Goal: Task Accomplishment & Management: Manage account settings

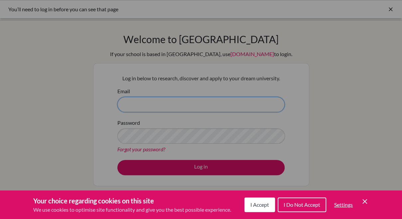
type input "gilles.kennedy@vaxjo.se"
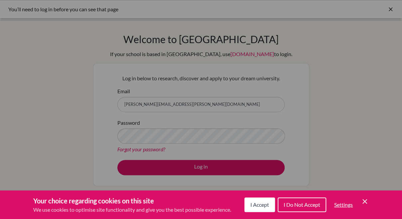
click at [198, 168] on div "Cookie Preferences" at bounding box center [201, 109] width 402 height 219
click at [264, 207] on span "I Accept" at bounding box center [259, 205] width 19 height 6
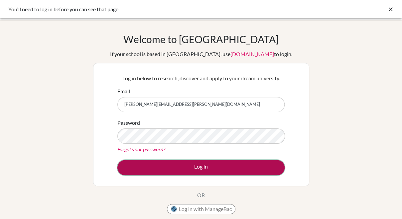
click at [201, 167] on button "Log in" at bounding box center [200, 167] width 167 height 15
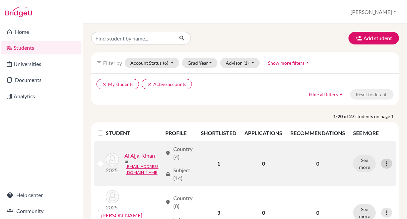
click at [383, 165] on icon at bounding box center [386, 164] width 7 height 7
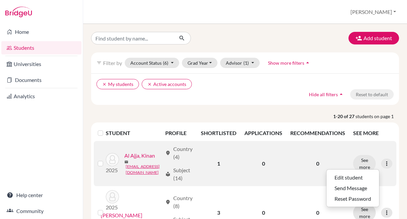
click at [327, 151] on td "0" at bounding box center [317, 163] width 63 height 45
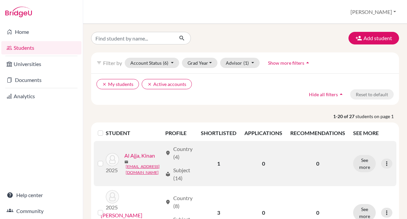
click at [106, 160] on label at bounding box center [106, 160] width 0 height 0
click at [0, 0] on input "checkbox" at bounding box center [0, 0] width 0 height 0
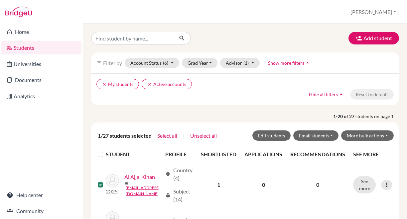
click at [297, 63] on span "Show more filters" at bounding box center [286, 63] width 36 height 6
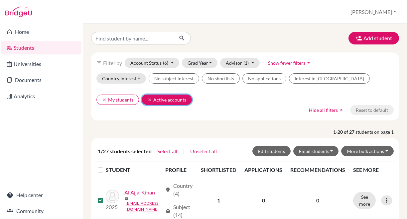
click at [150, 99] on icon "clear" at bounding box center [149, 100] width 5 height 5
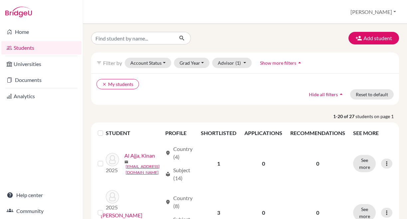
click at [163, 92] on div "clear My students Hide all filters arrow_drop_up Reset to default" at bounding box center [245, 89] width 308 height 32
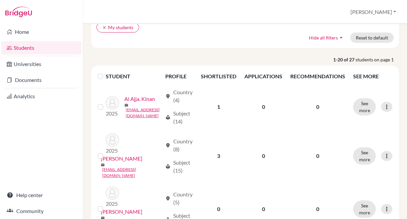
scroll to position [57, 0]
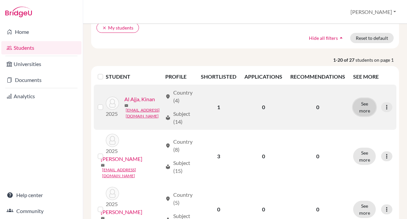
click at [358, 105] on button "See more" at bounding box center [364, 107] width 23 height 17
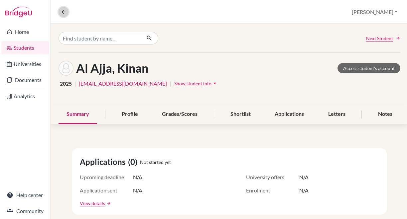
click at [64, 12] on icon at bounding box center [63, 12] width 6 height 6
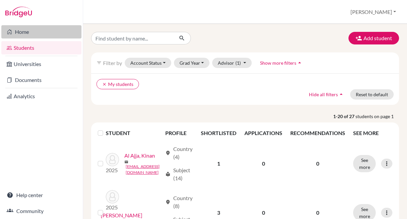
click at [33, 35] on link "Home" at bounding box center [41, 31] width 80 height 13
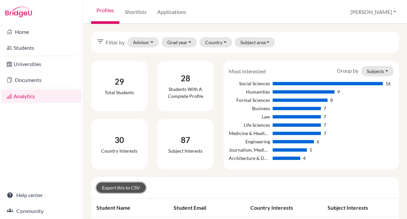
click at [109, 186] on link "Export this to CSV" at bounding box center [120, 188] width 49 height 10
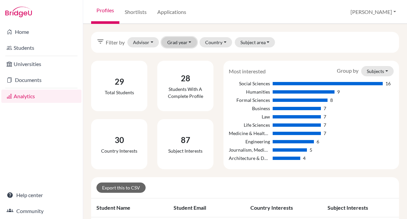
click at [189, 42] on button "Grad year" at bounding box center [180, 42] width 36 height 10
click at [295, 47] on div "filter_list Filter by Advisor Kennedy, Gilles Grad year 2025 Country Australia …" at bounding box center [245, 42] width 308 height 21
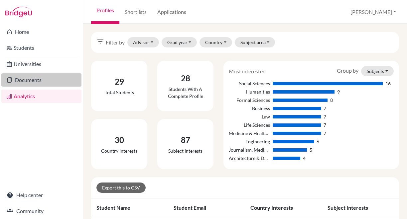
click at [34, 78] on link "Documents" at bounding box center [41, 79] width 80 height 13
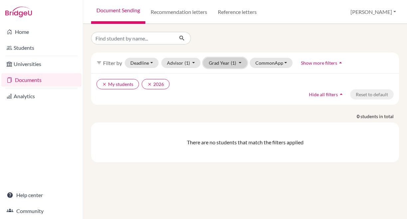
click at [237, 62] on button "Grad Year (1)" at bounding box center [225, 63] width 44 height 10
click at [219, 76] on span "2026" at bounding box center [217, 77] width 12 height 8
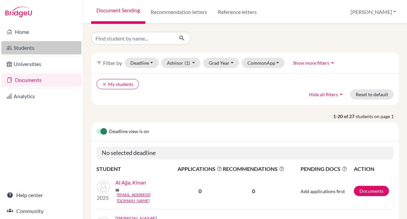
click at [35, 49] on link "Students" at bounding box center [41, 47] width 80 height 13
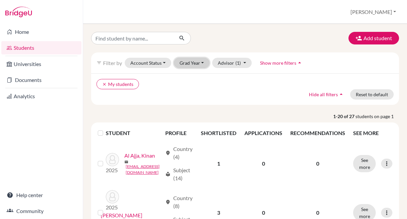
click at [202, 62] on button "Grad Year" at bounding box center [192, 63] width 36 height 10
click at [150, 97] on div "clear My students Hide all filters arrow_drop_up Reset to default" at bounding box center [245, 89] width 308 height 32
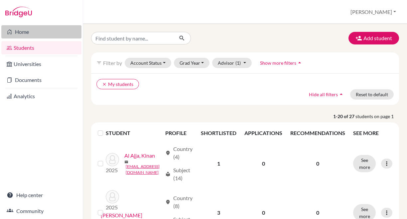
click at [30, 33] on link "Home" at bounding box center [41, 31] width 80 height 13
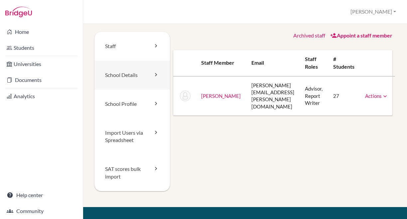
click at [155, 73] on icon at bounding box center [156, 74] width 7 height 7
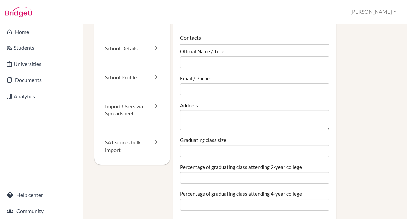
scroll to position [26, 0]
click at [154, 106] on icon at bounding box center [156, 106] width 7 height 7
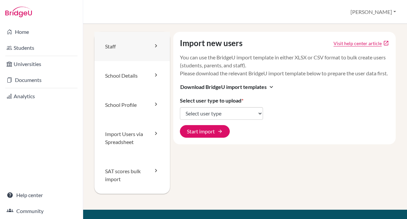
click at [154, 47] on icon at bounding box center [156, 46] width 7 height 7
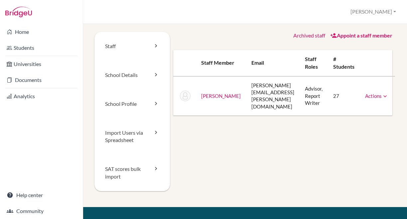
click at [372, 94] on link "Actions" at bounding box center [376, 96] width 23 height 6
click at [155, 73] on icon at bounding box center [156, 74] width 7 height 7
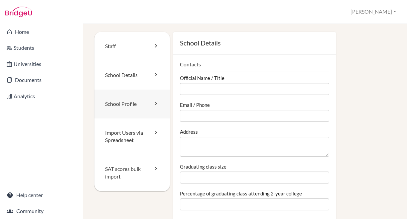
click at [156, 105] on icon at bounding box center [156, 103] width 7 height 7
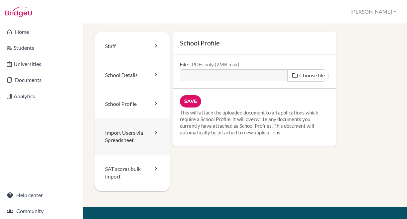
click at [146, 139] on link "Import Users via Spreadsheet" at bounding box center [131, 137] width 75 height 37
click at [394, 12] on button "[PERSON_NAME]" at bounding box center [373, 12] width 52 height 12
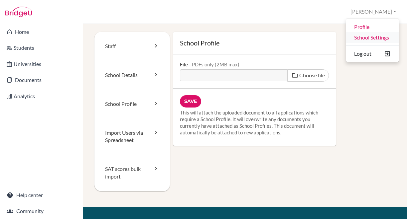
click at [373, 40] on link "School Settings" at bounding box center [372, 37] width 53 height 11
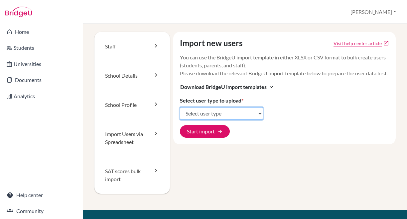
click at [259, 120] on select "Select user type Students Students and parents Parents Advisors Report writers" at bounding box center [221, 113] width 83 height 13
click at [294, 145] on div "Import new users Visit help center article open_in_new You can use the BridgeU …" at bounding box center [284, 88] width 223 height 113
click at [154, 136] on icon at bounding box center [156, 133] width 7 height 7
click at [154, 172] on icon at bounding box center [156, 171] width 7 height 7
